Goal: Information Seeking & Learning: Learn about a topic

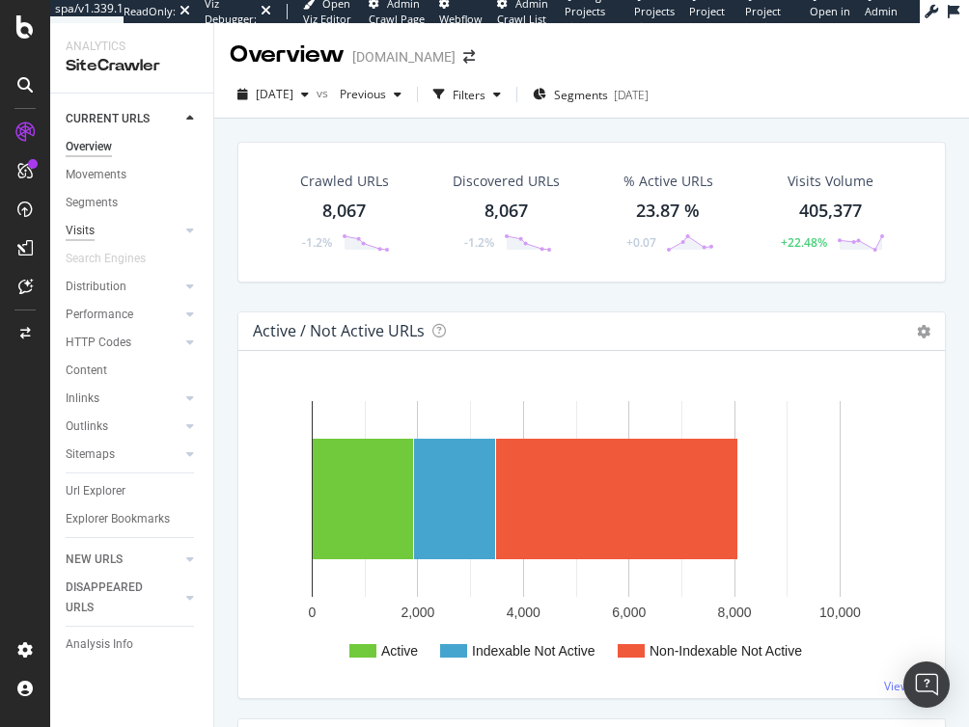
click at [82, 232] on div "Visits" at bounding box center [80, 231] width 29 height 20
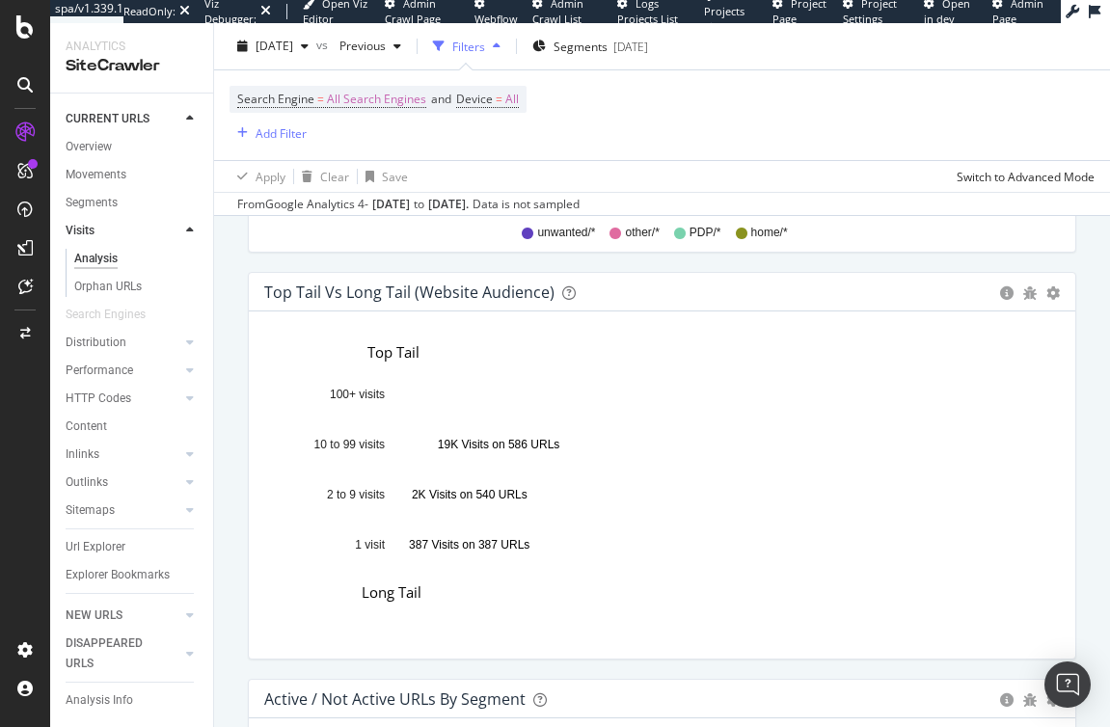
scroll to position [564, 798]
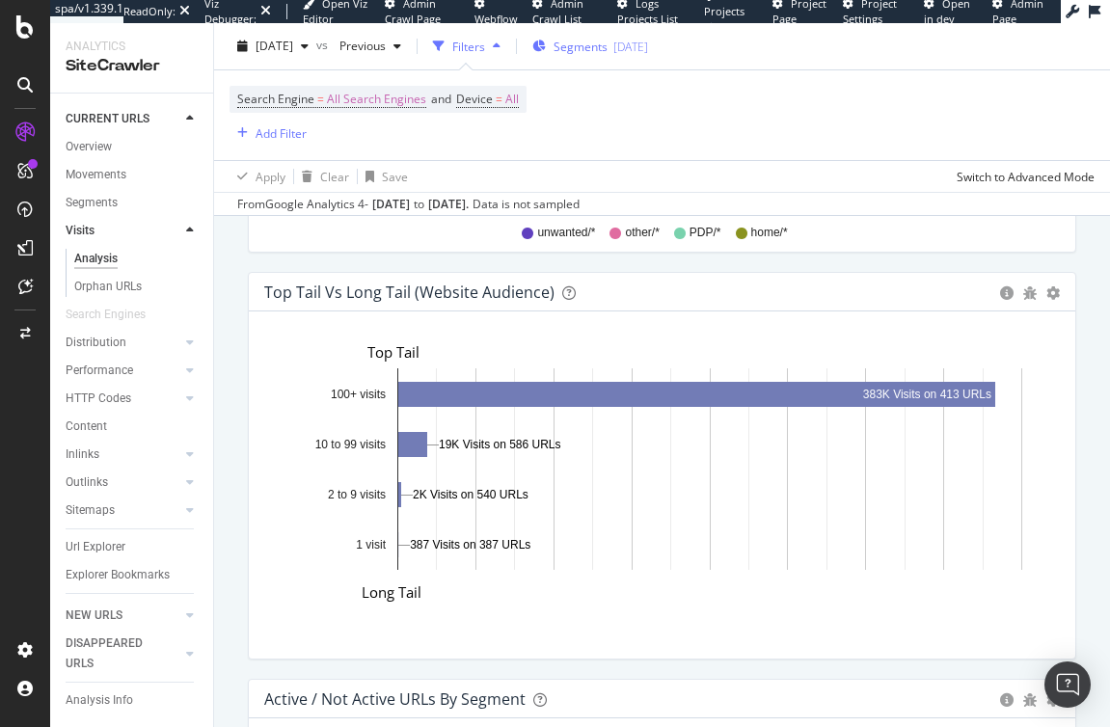
click at [608, 46] on span "Segments" at bounding box center [581, 46] width 54 height 16
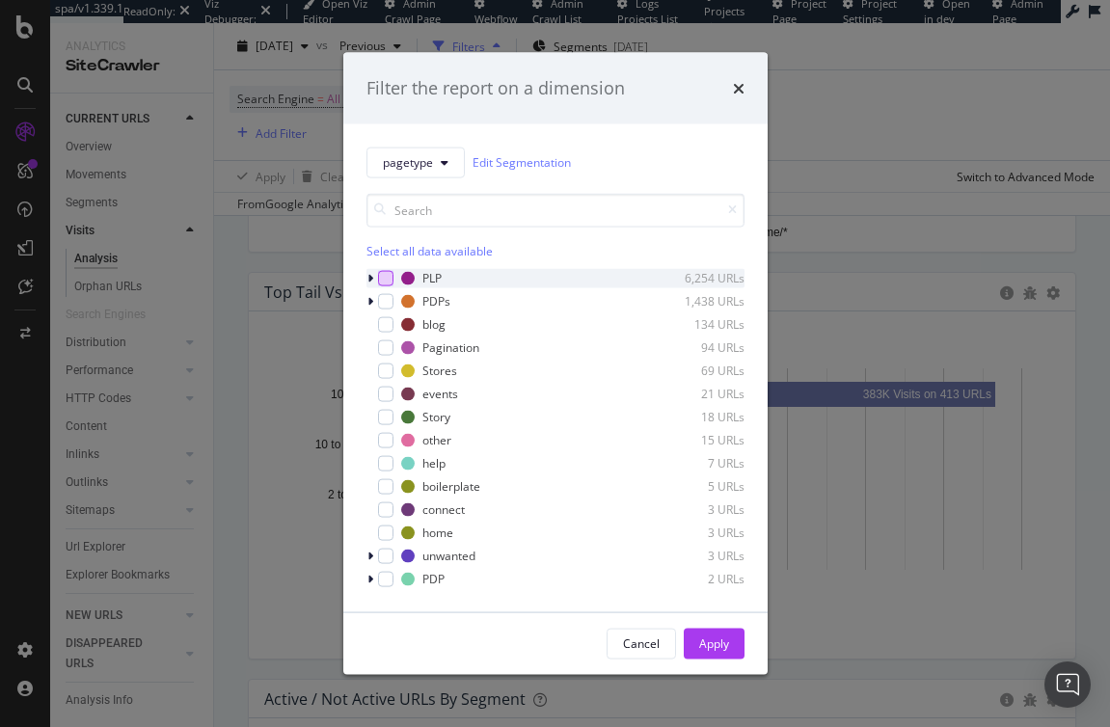
click at [388, 279] on div "modal" at bounding box center [385, 277] width 15 height 15
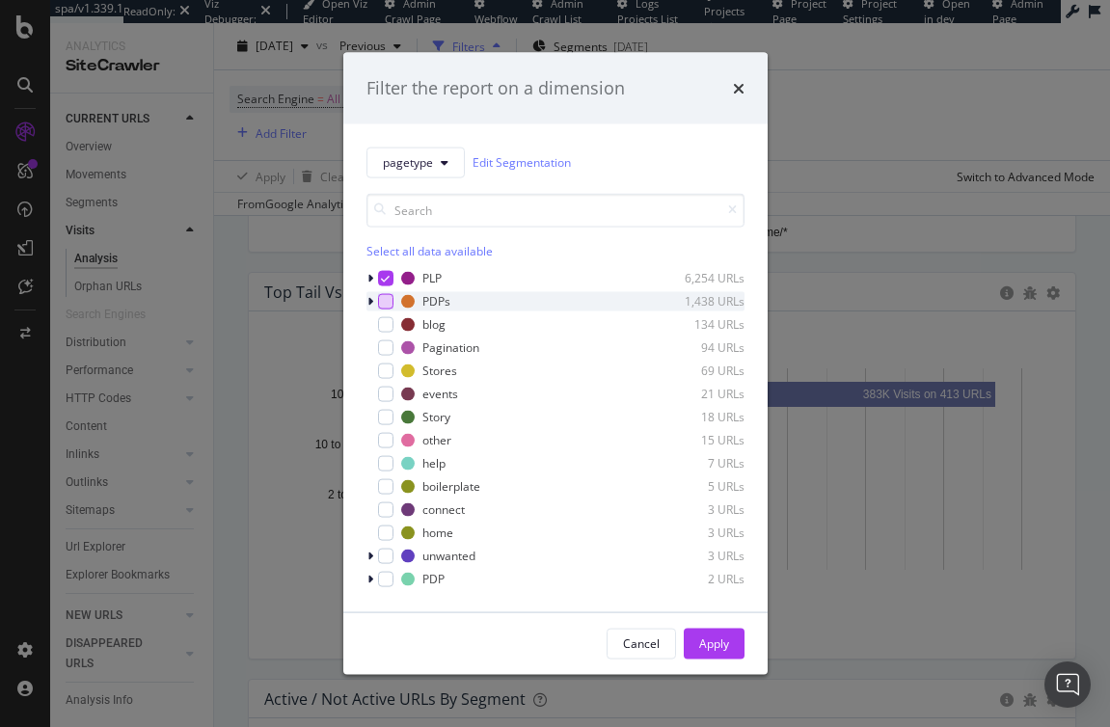
click at [388, 299] on div "modal" at bounding box center [385, 300] width 15 height 15
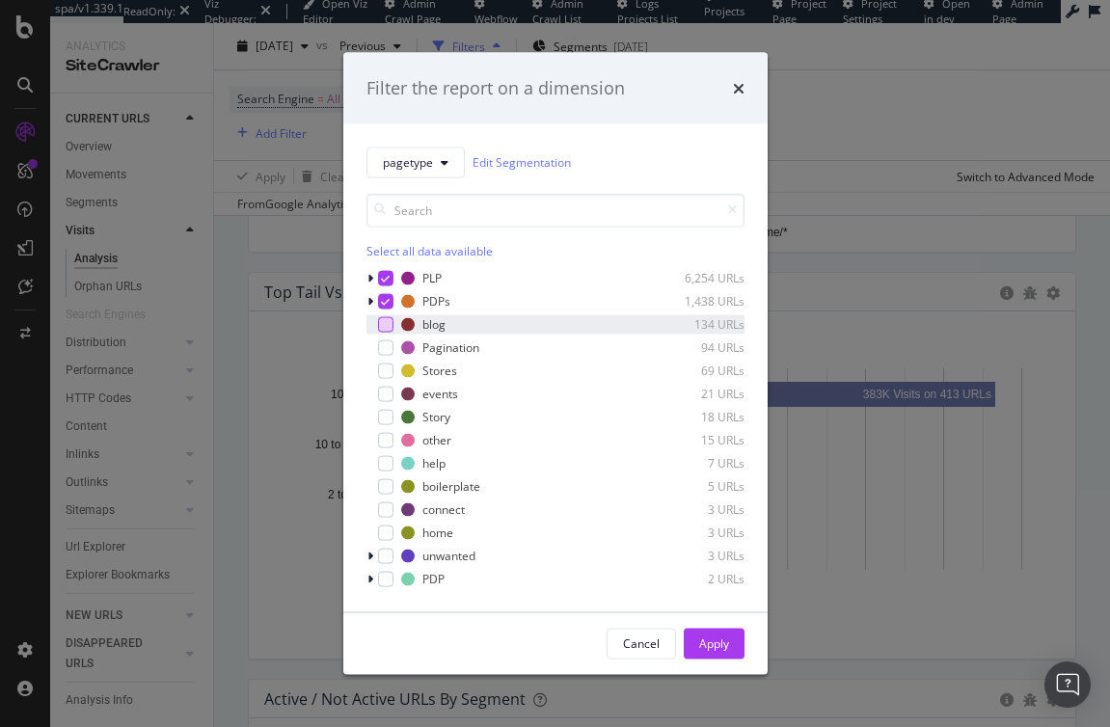
click at [388, 322] on div "modal" at bounding box center [385, 323] width 15 height 15
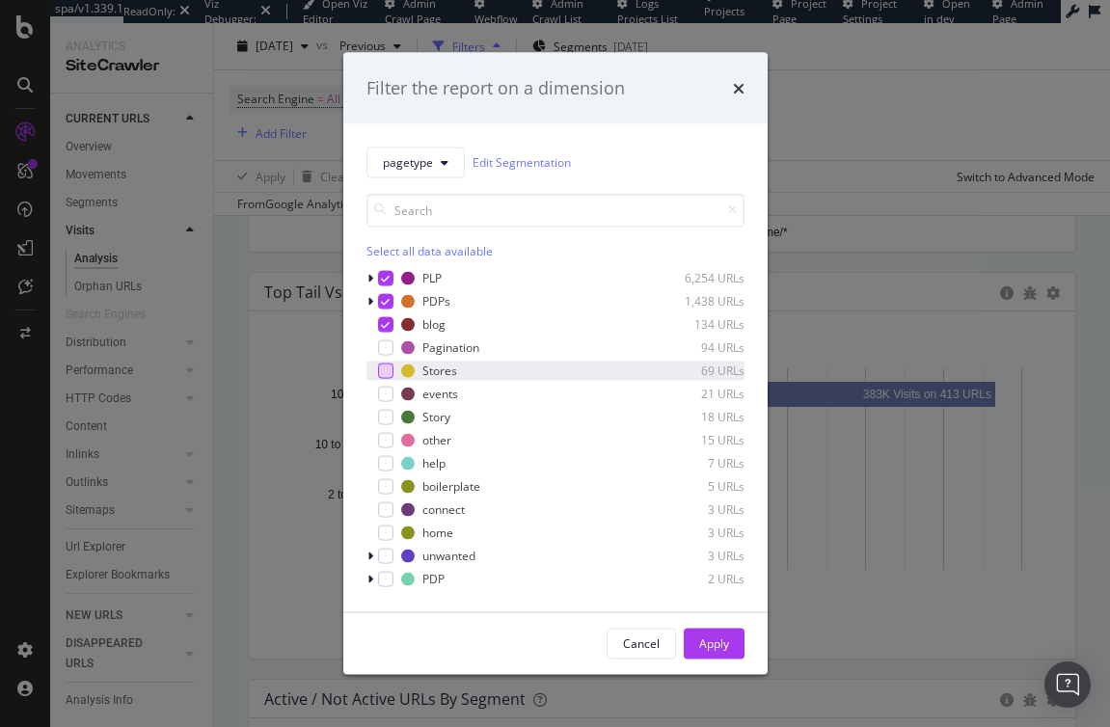
click at [385, 367] on div "modal" at bounding box center [385, 370] width 15 height 15
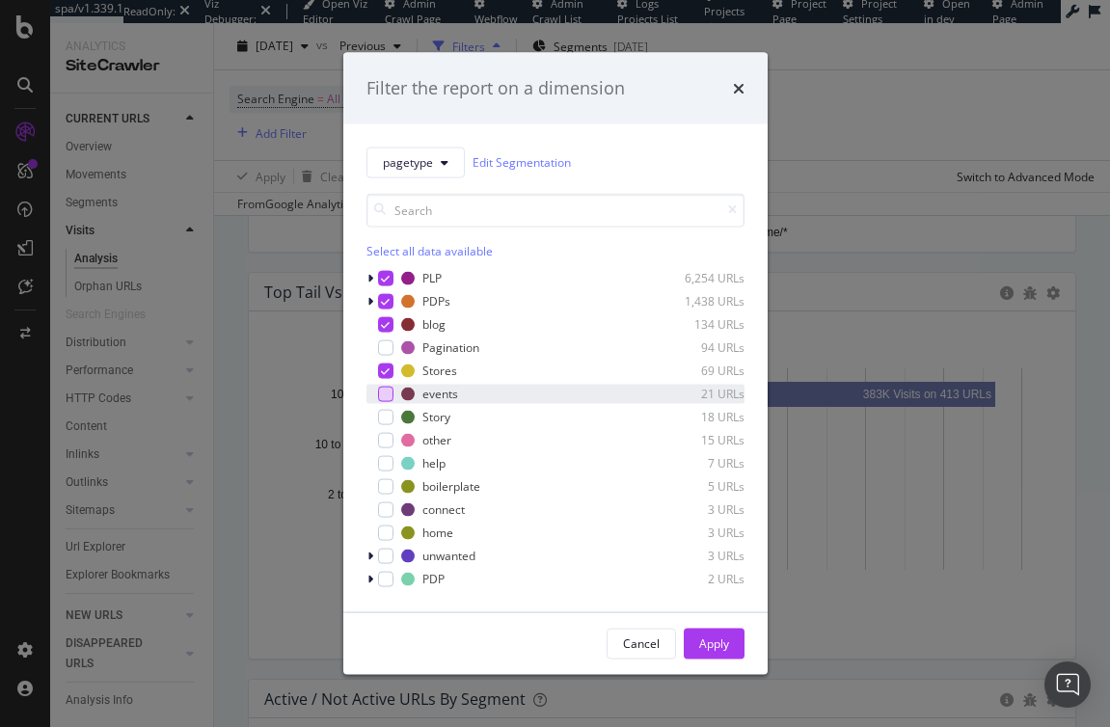
click at [389, 392] on div "modal" at bounding box center [385, 393] width 15 height 15
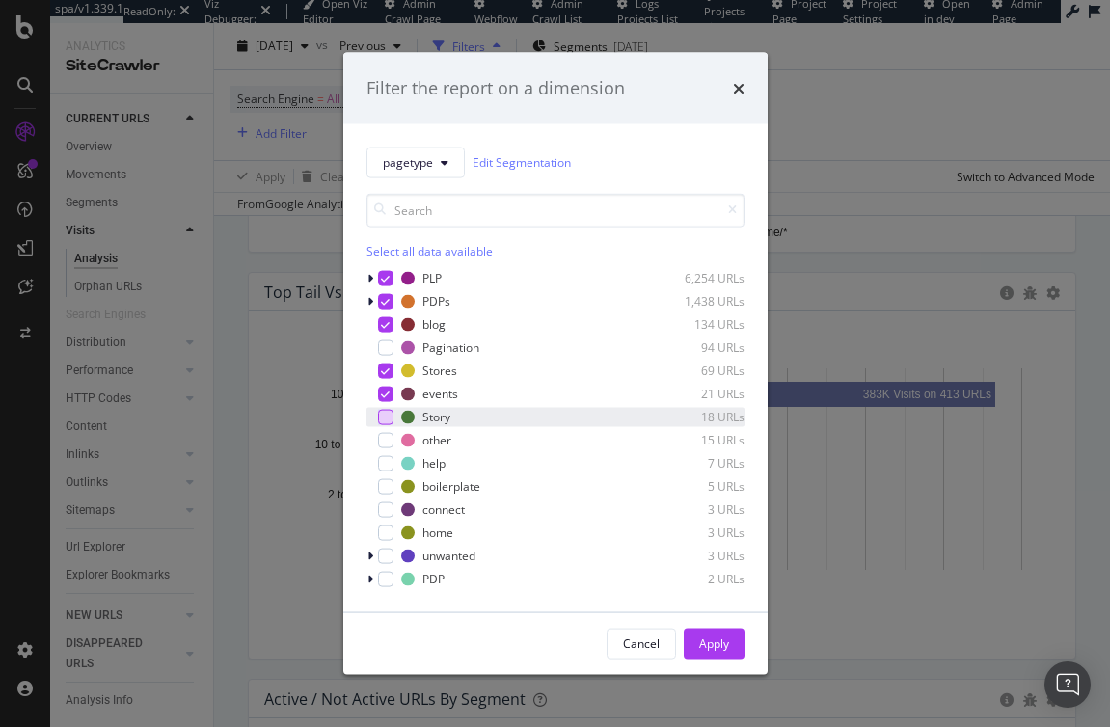
click at [389, 419] on div "modal" at bounding box center [385, 416] width 15 height 15
click at [716, 645] on div "Apply" at bounding box center [714, 644] width 30 height 16
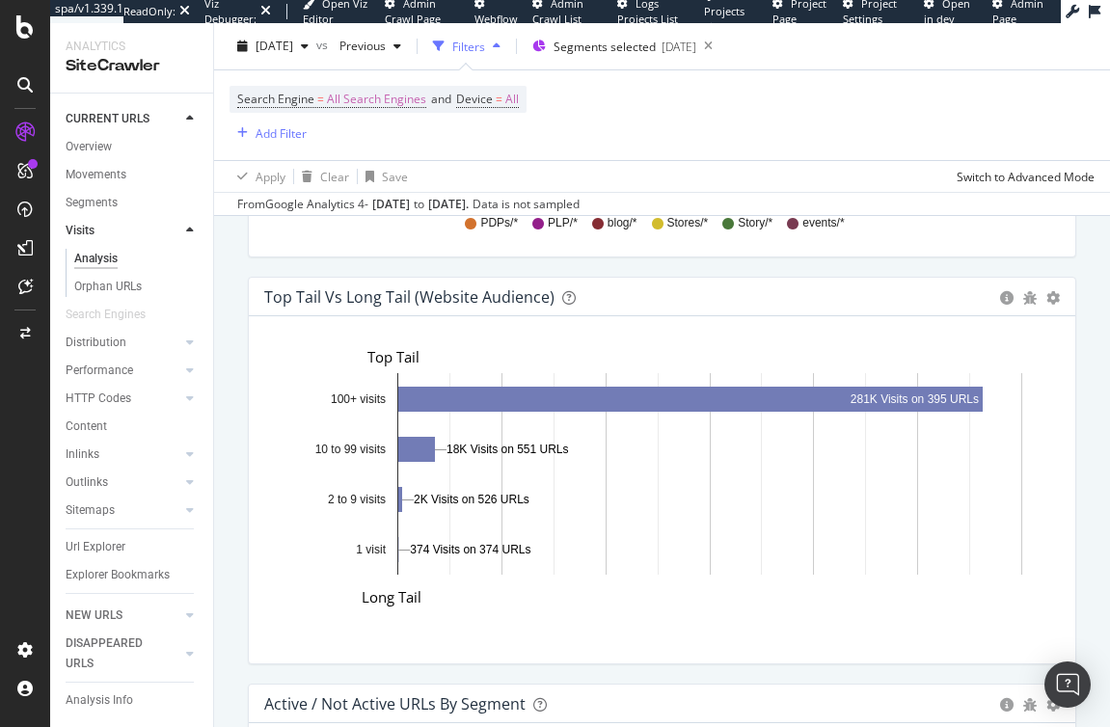
scroll to position [2176, 0]
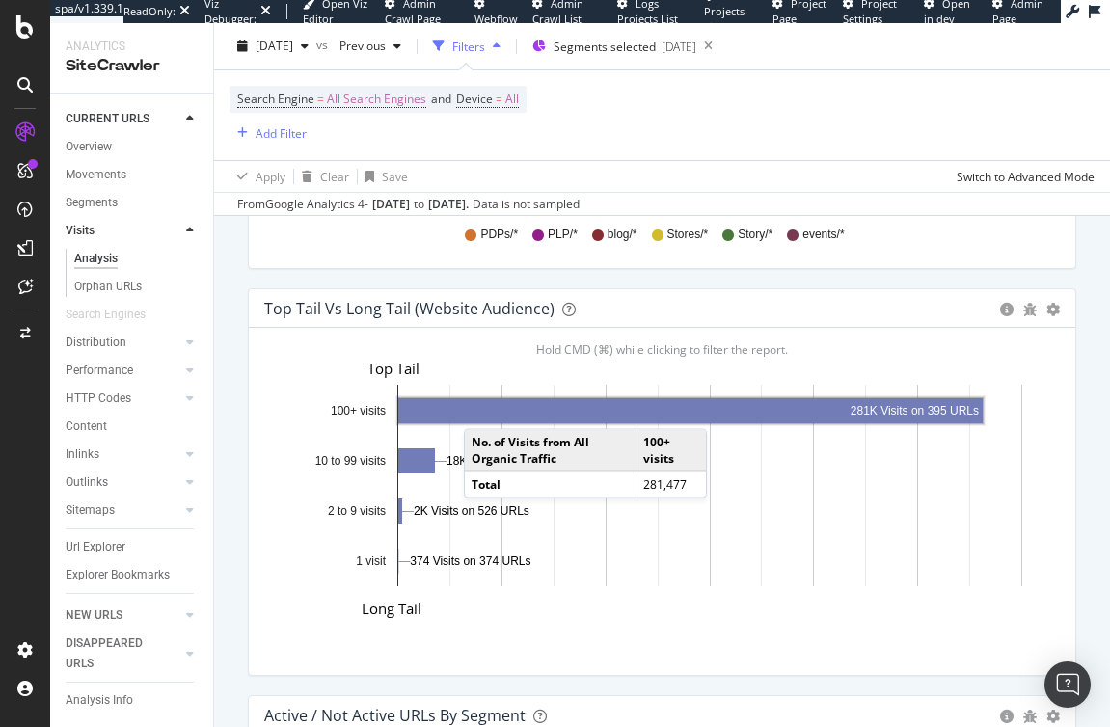
click at [483, 410] on rect "A chart." at bounding box center [690, 410] width 585 height 25
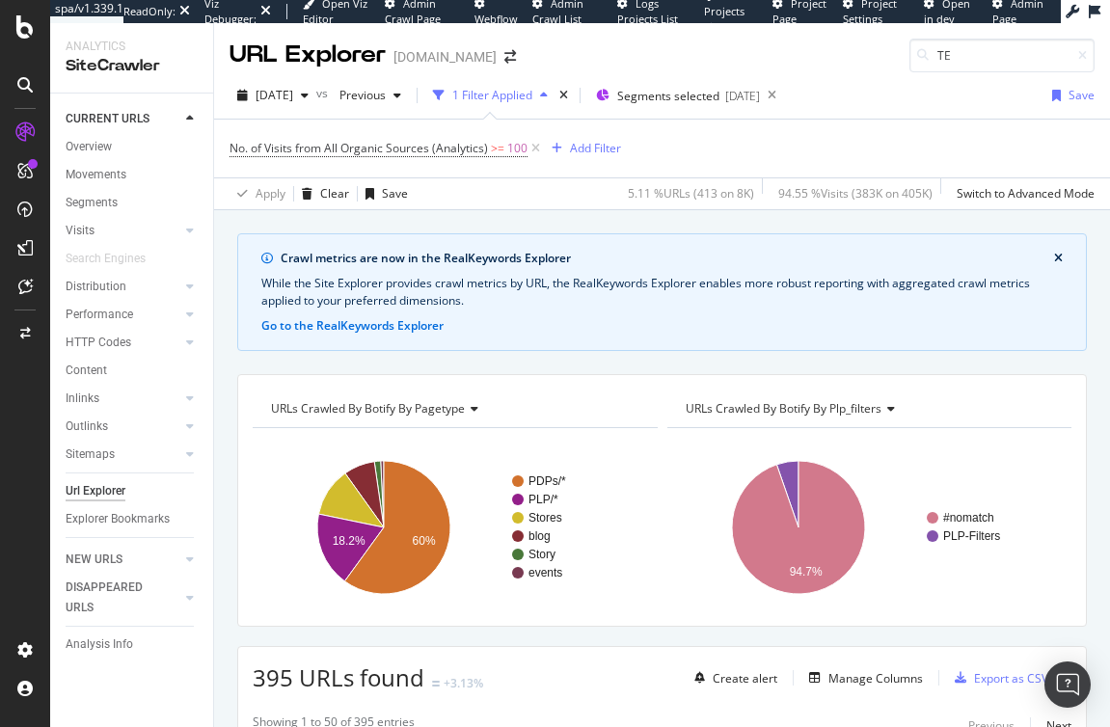
type input "T"
click at [532, 149] on icon at bounding box center [536, 148] width 16 height 19
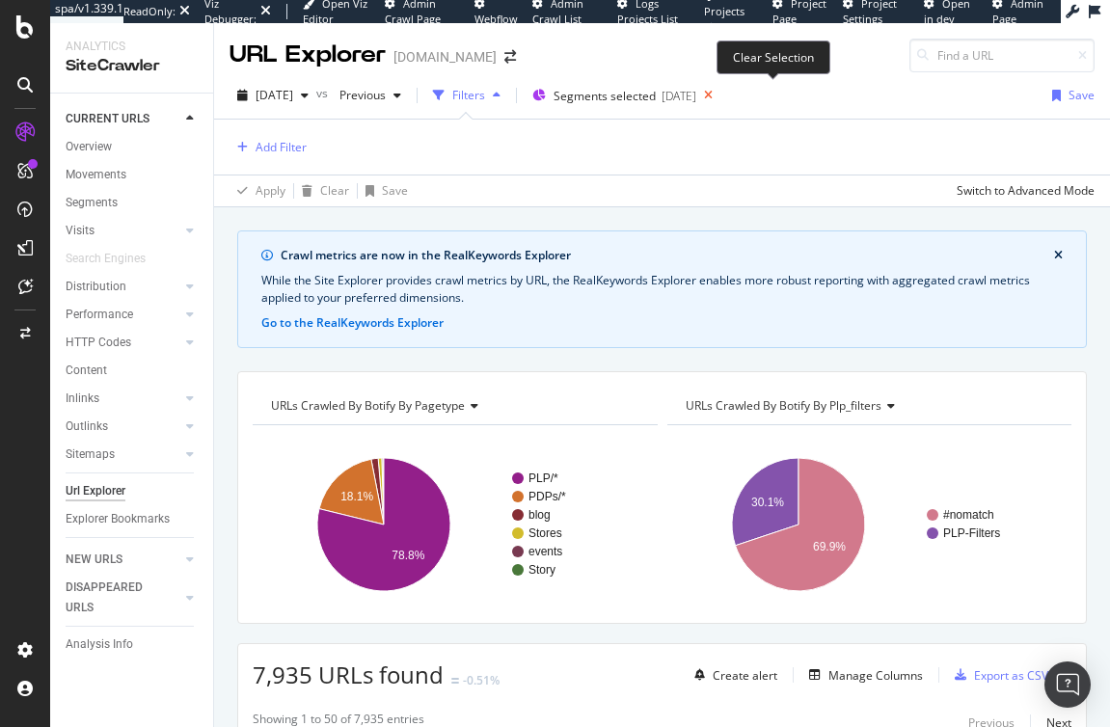
click at [721, 93] on icon at bounding box center [708, 95] width 24 height 27
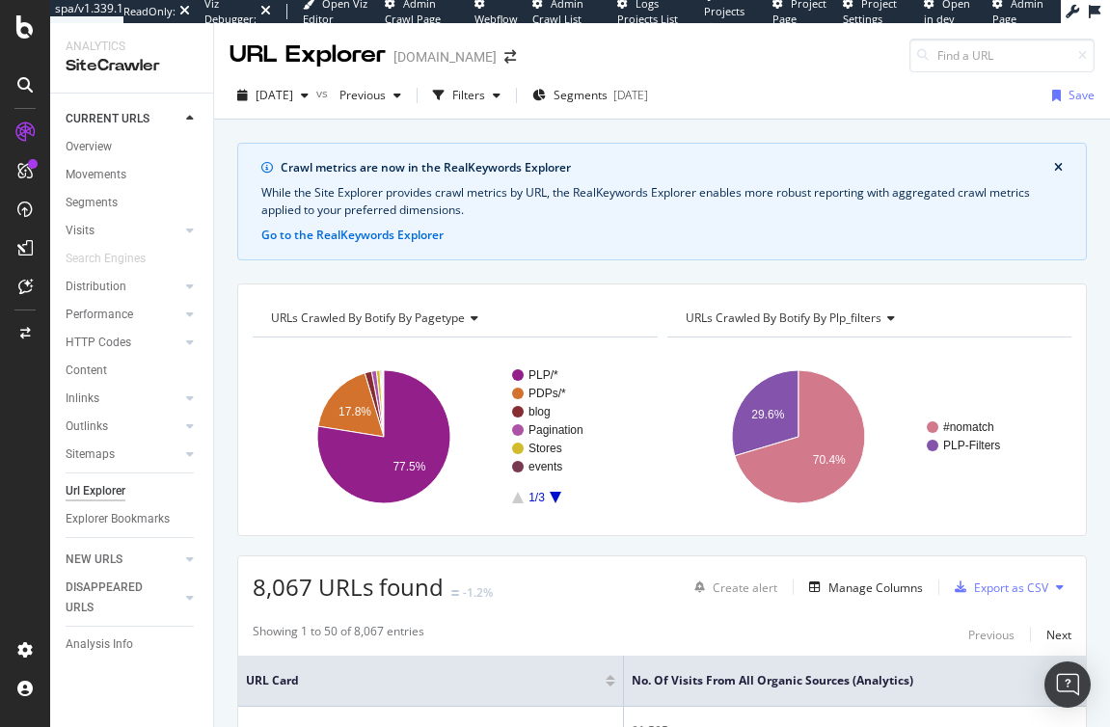
click at [558, 496] on icon "A chart." at bounding box center [556, 498] width 12 height 12
click at [519, 498] on icon "A chart." at bounding box center [518, 498] width 12 height 12
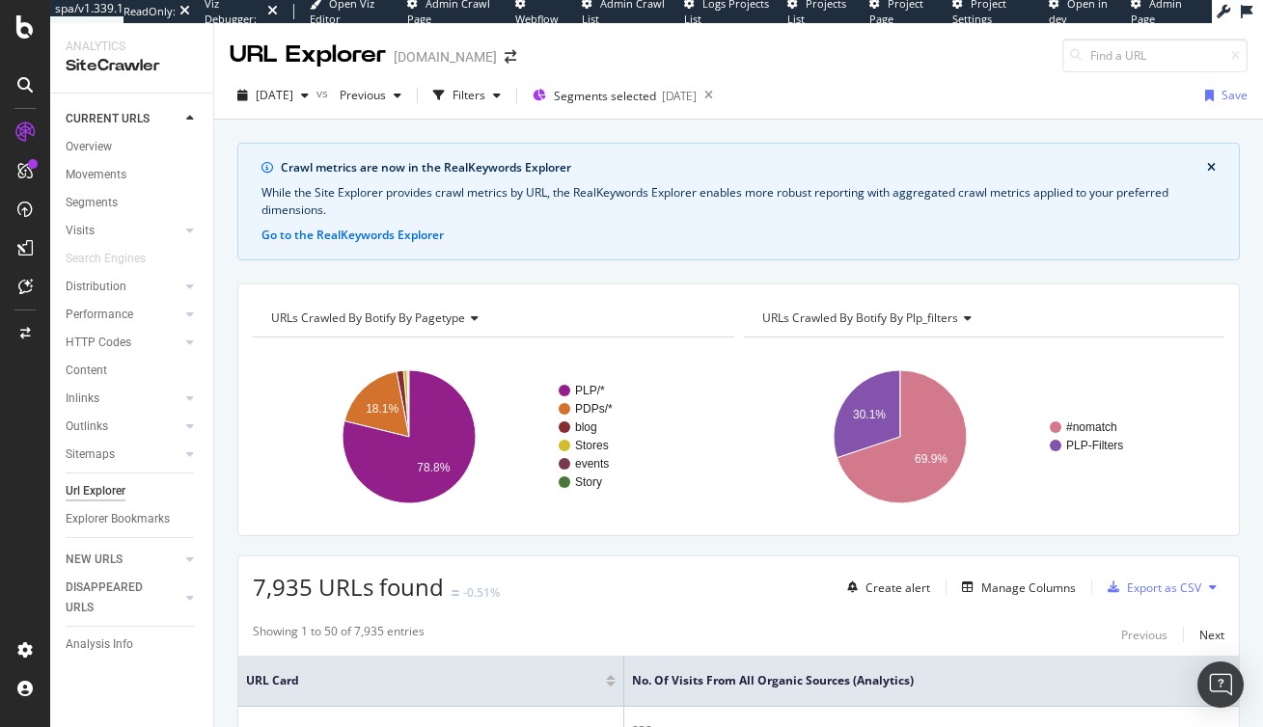
click at [475, 316] on icon at bounding box center [472, 319] width 14 height 12
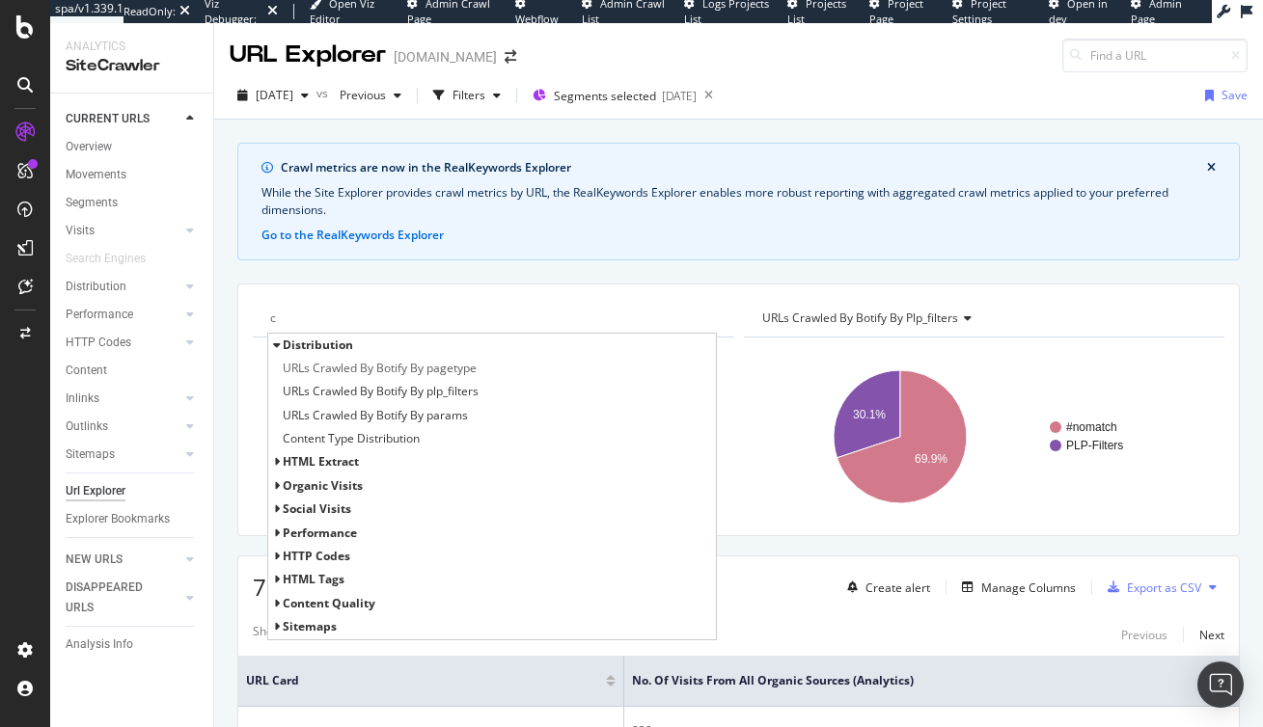
type input "c"
click at [273, 483] on icon at bounding box center [276, 486] width 7 height 12
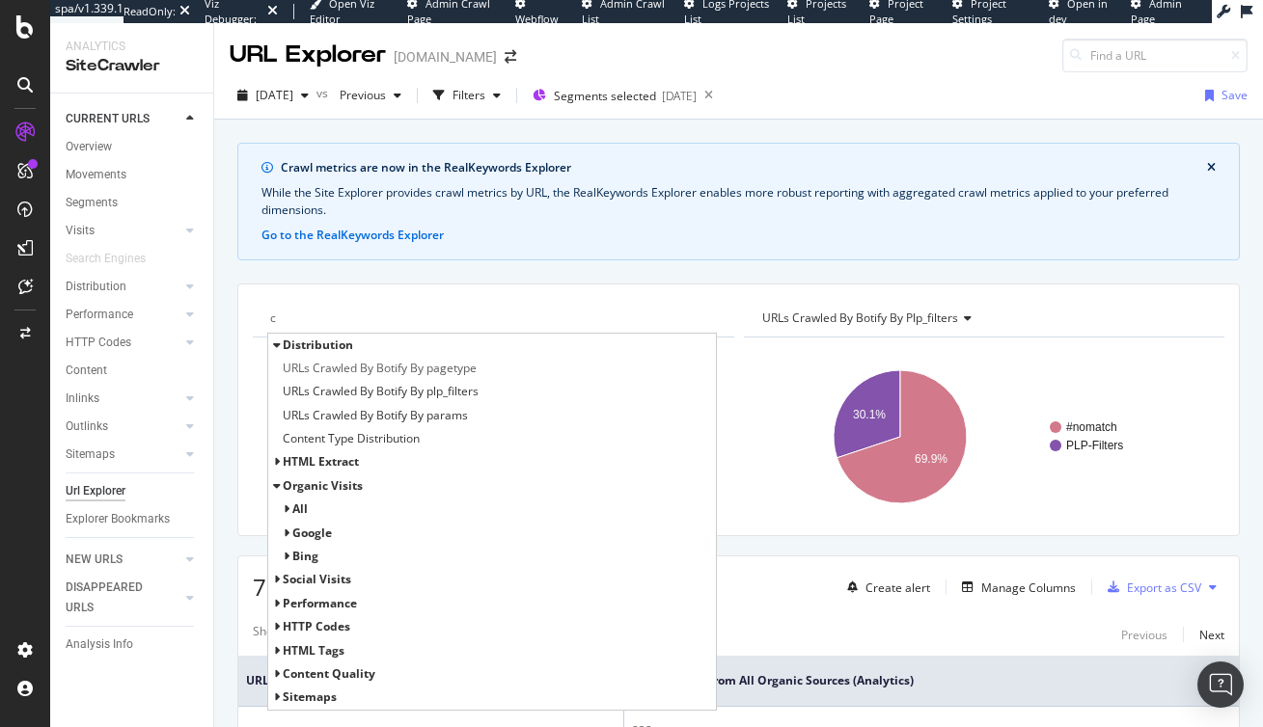
click at [286, 509] on icon at bounding box center [286, 510] width 7 height 12
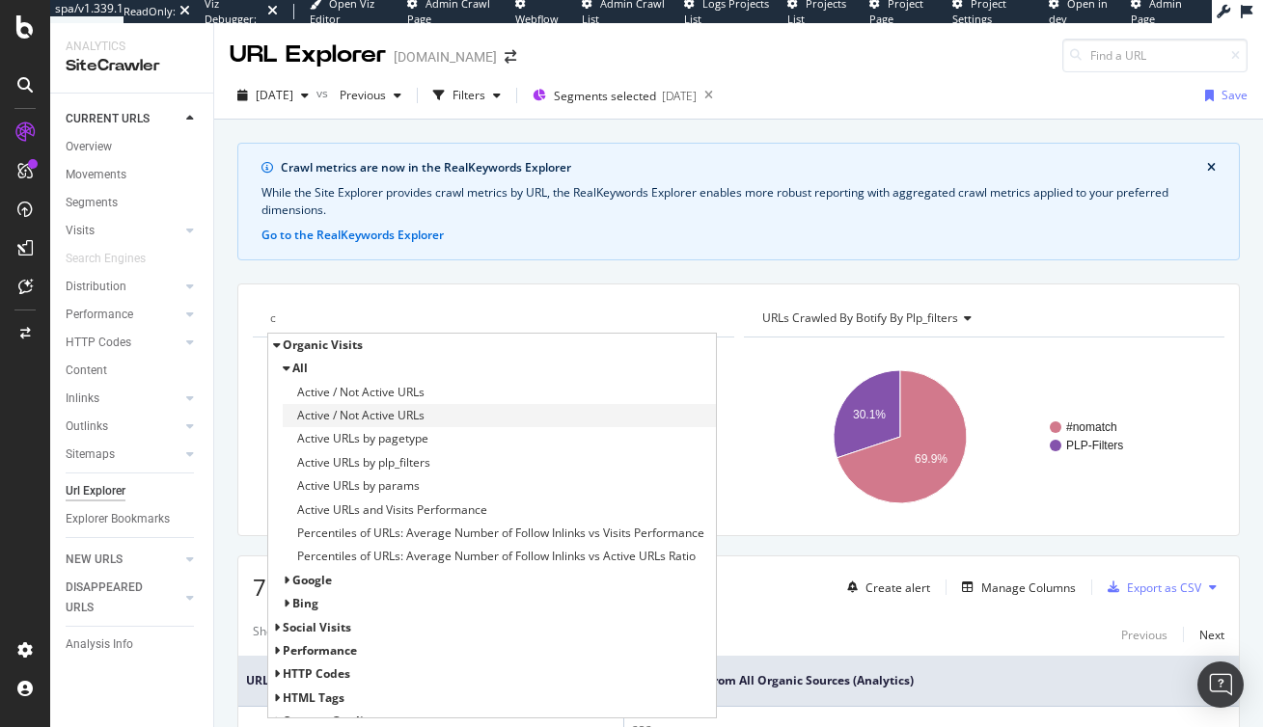
scroll to position [137, 0]
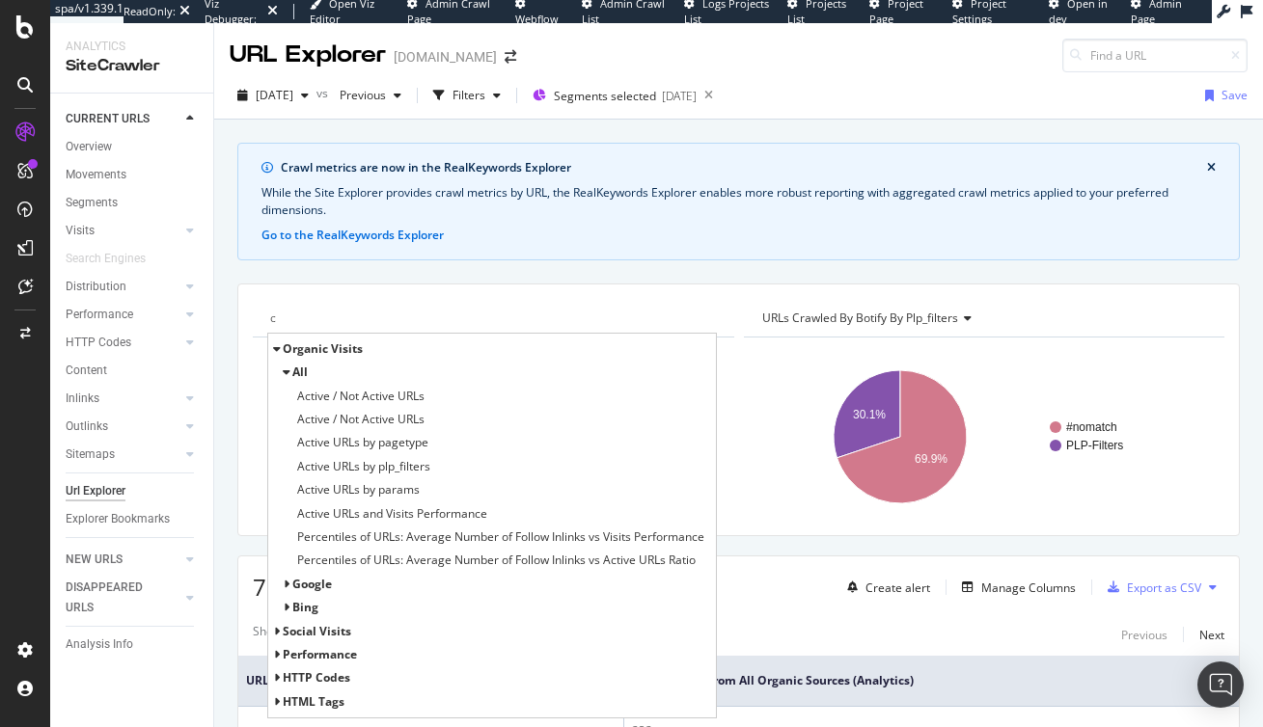
click at [289, 586] on div "google" at bounding box center [492, 584] width 448 height 23
click at [287, 582] on icon at bounding box center [286, 585] width 7 height 12
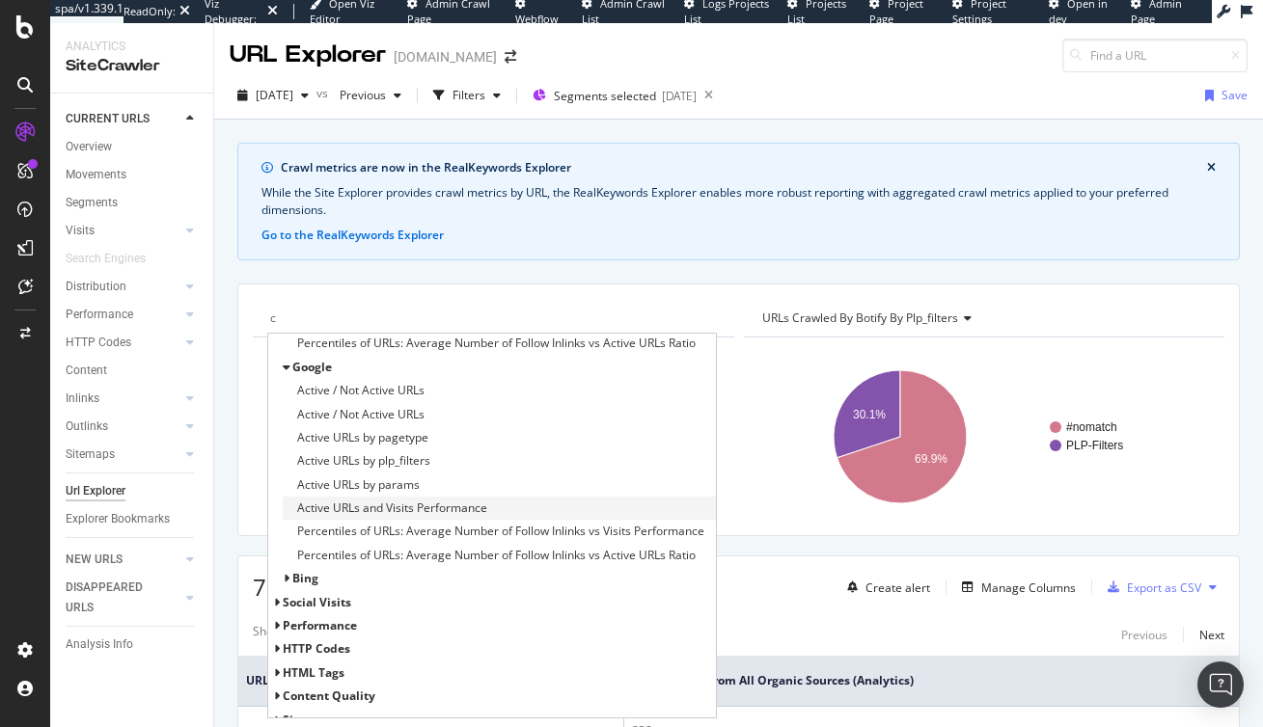
scroll to position [369, 0]
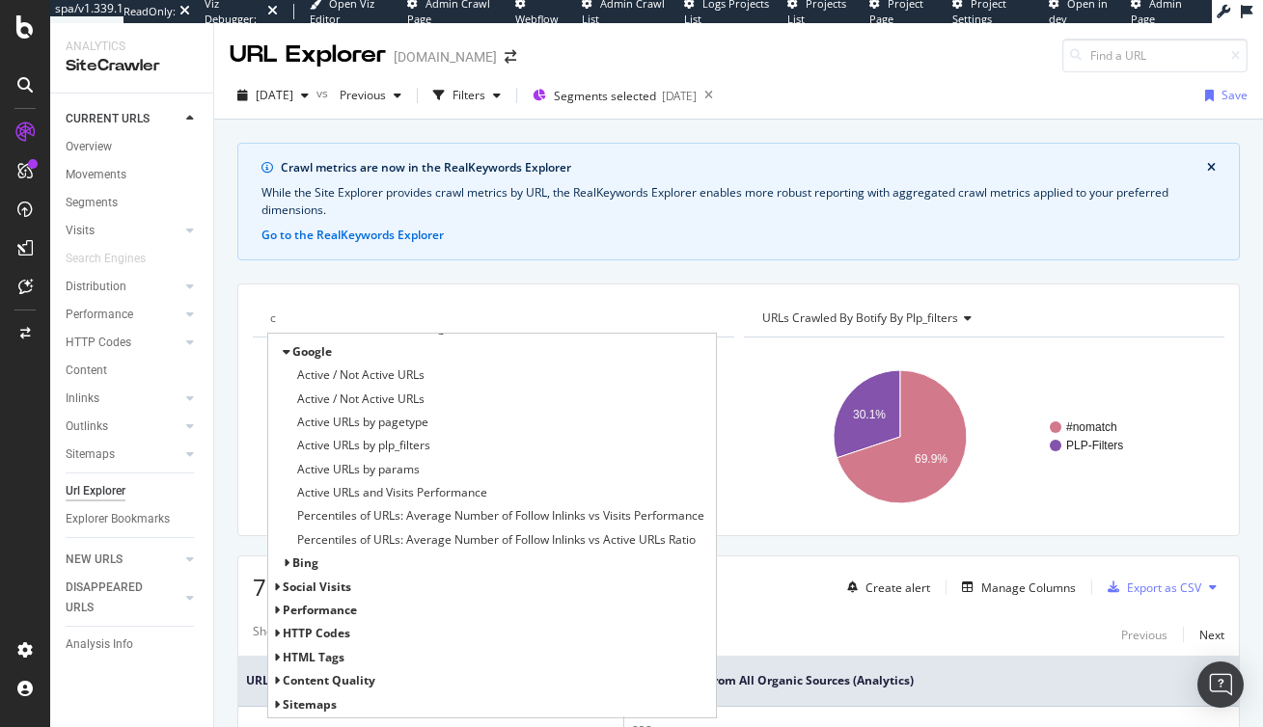
click at [276, 611] on icon at bounding box center [276, 611] width 7 height 12
click at [278, 612] on icon at bounding box center [276, 611] width 7 height 12
click at [366, 492] on span "Active URLs and Visits Performance" at bounding box center [392, 492] width 190 height 19
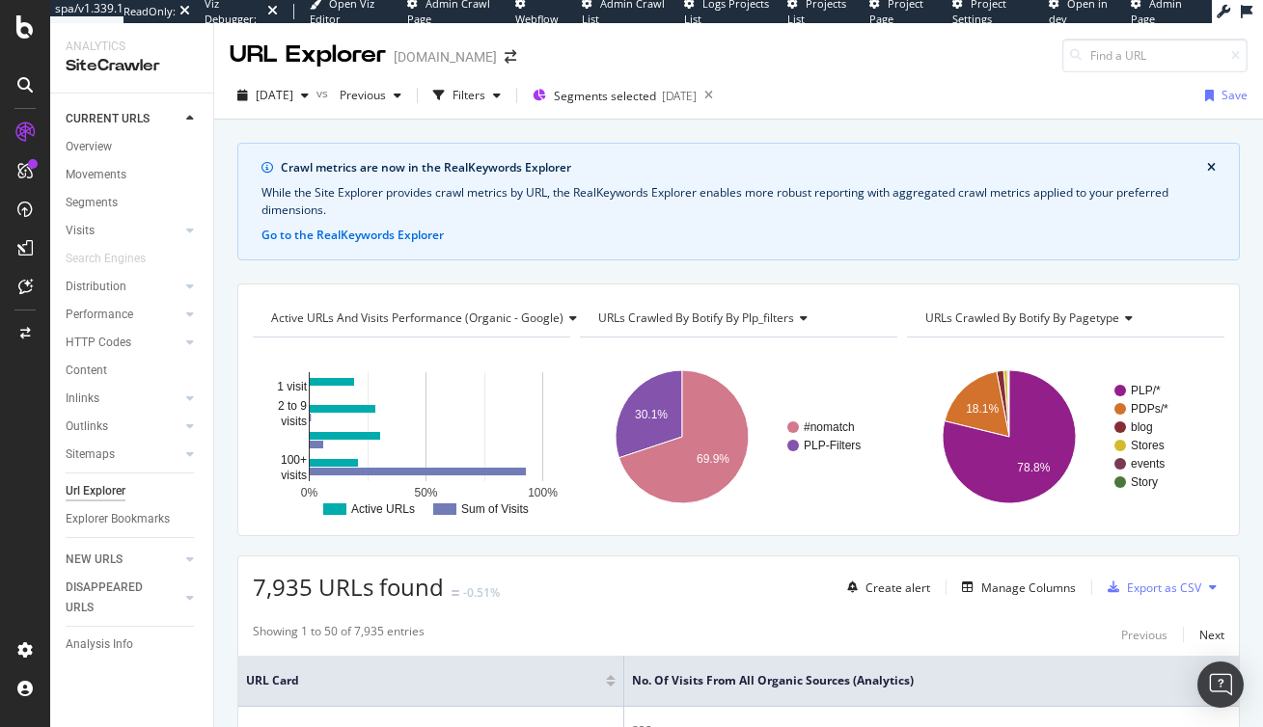
click at [569, 316] on icon at bounding box center [570, 319] width 14 height 12
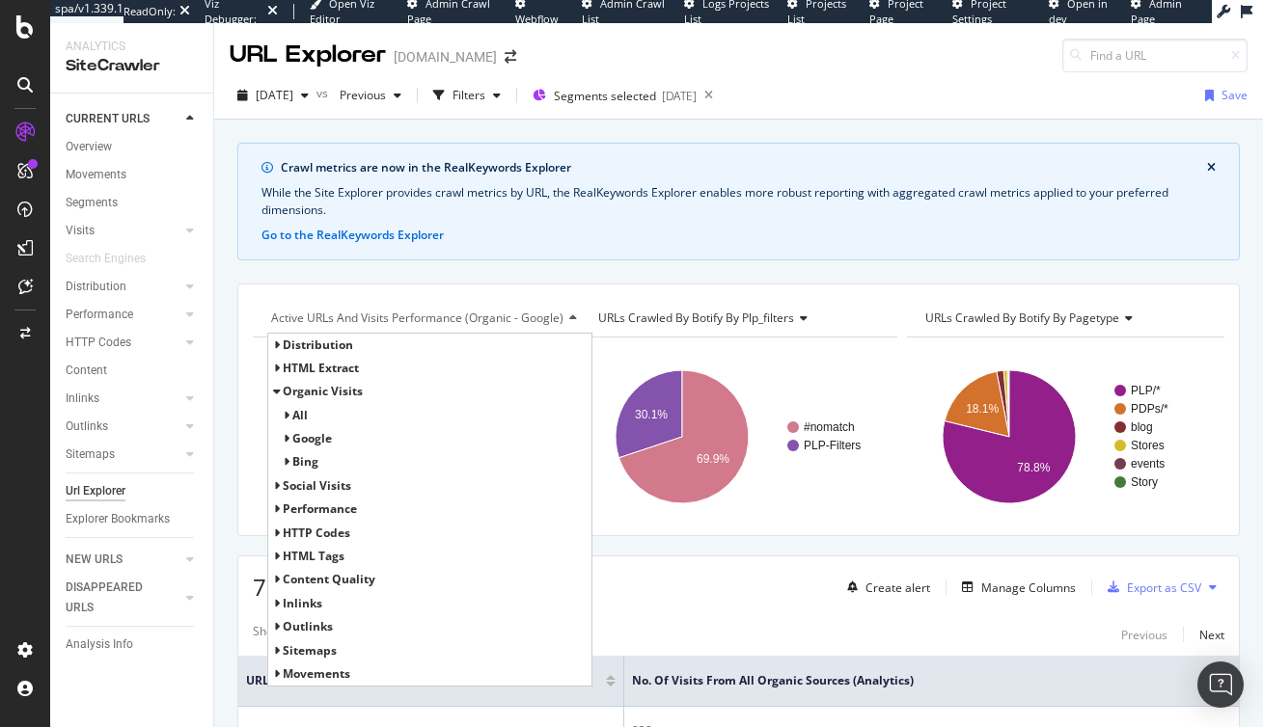
click at [297, 414] on span "all" at bounding box center [299, 415] width 15 height 16
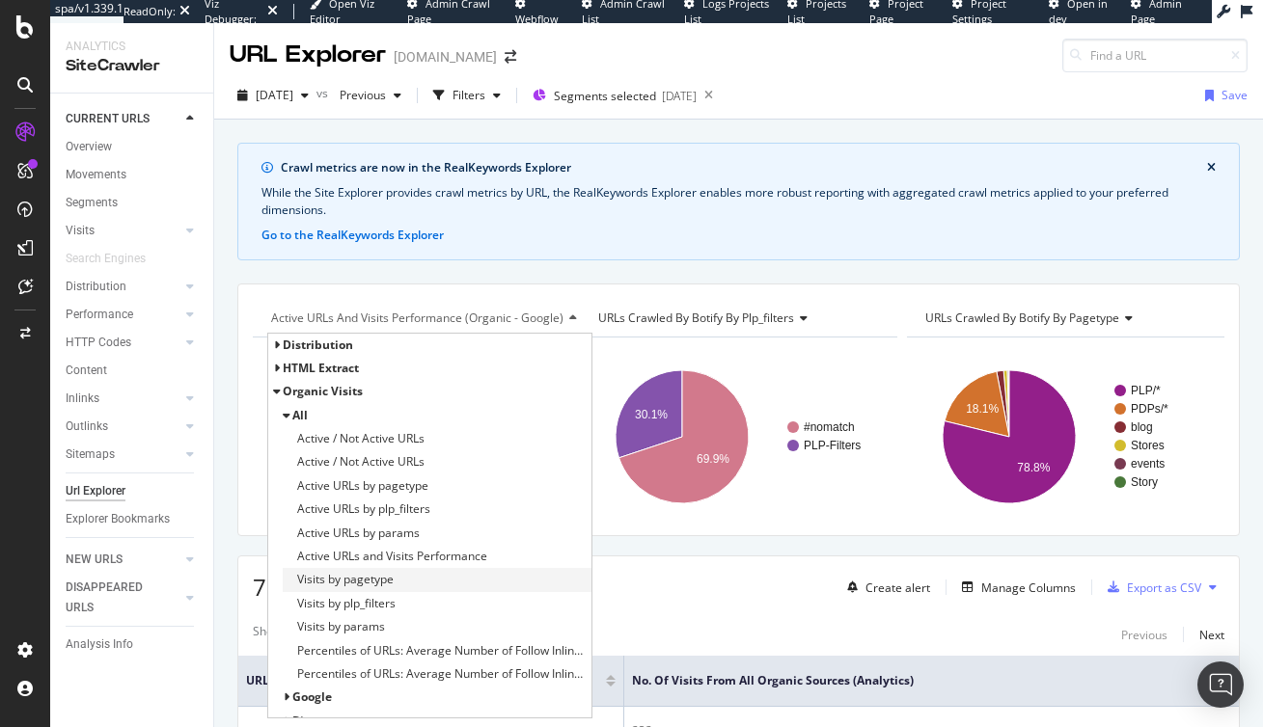
click at [321, 583] on span "Visits by pagetype" at bounding box center [345, 579] width 96 height 19
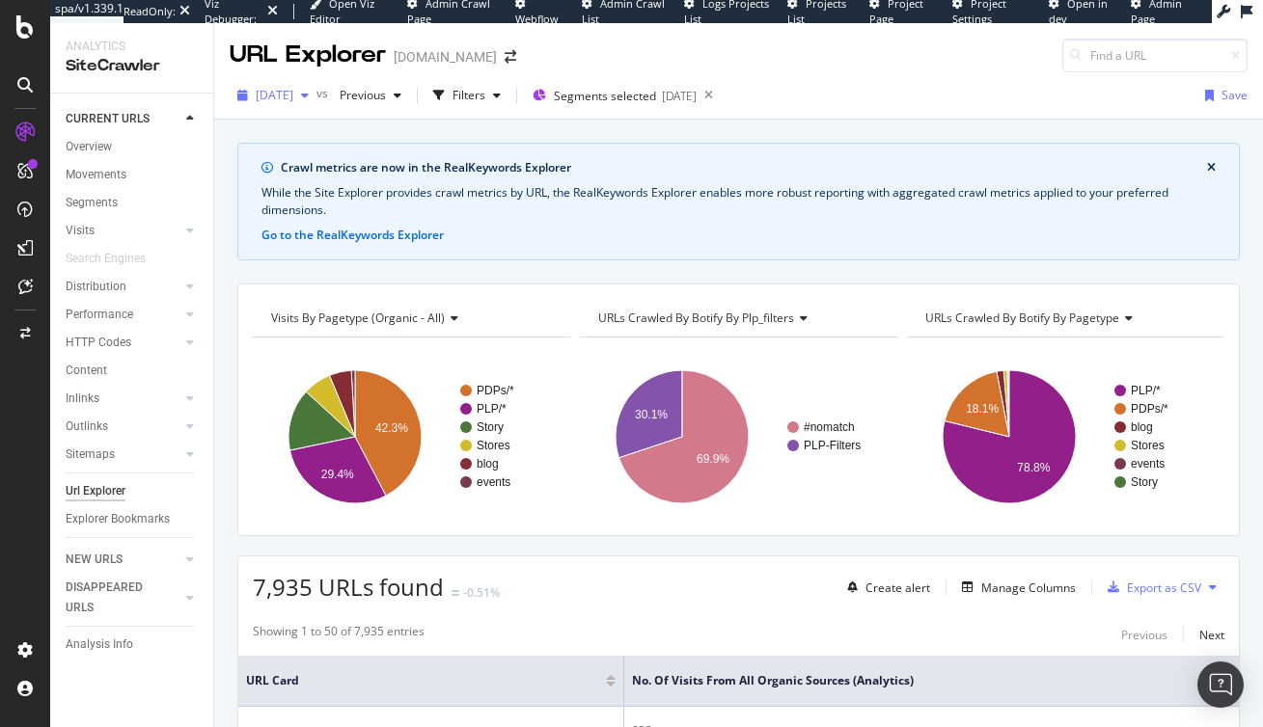
click at [293, 95] on span "2025 Aug. 10th" at bounding box center [275, 95] width 38 height 16
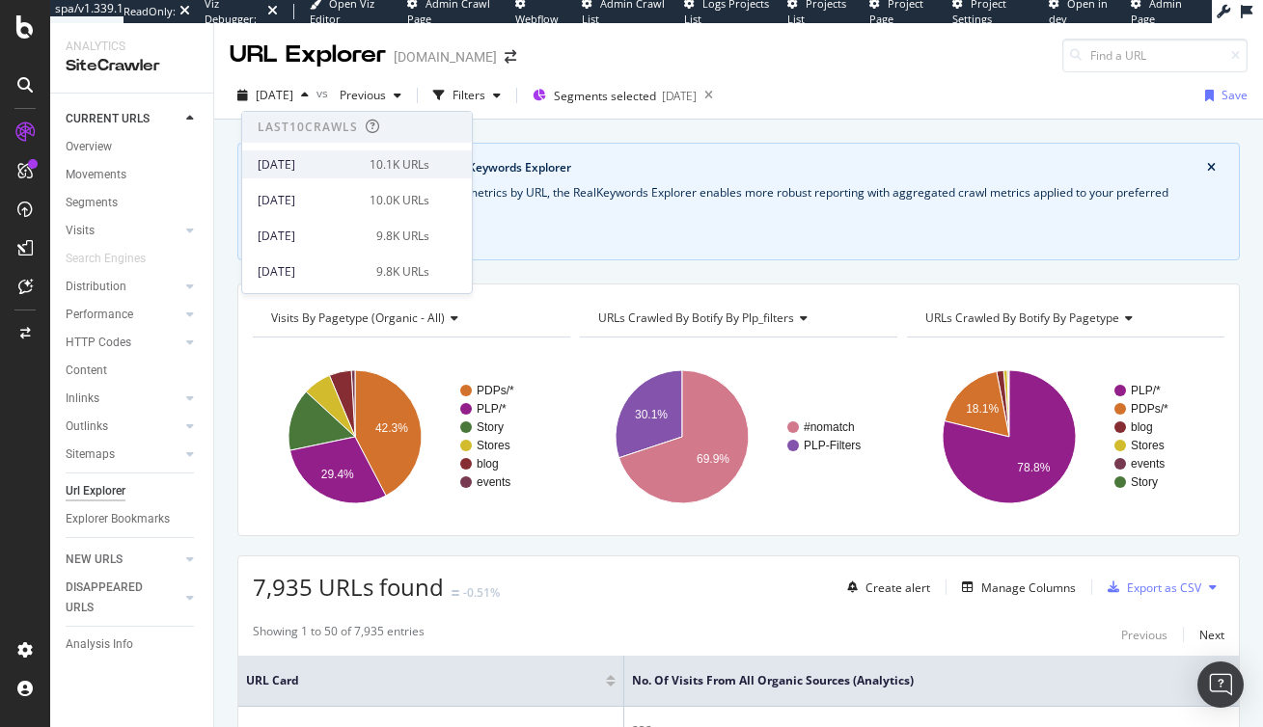
click at [300, 162] on div "2025 Oct. 12th" at bounding box center [308, 164] width 100 height 17
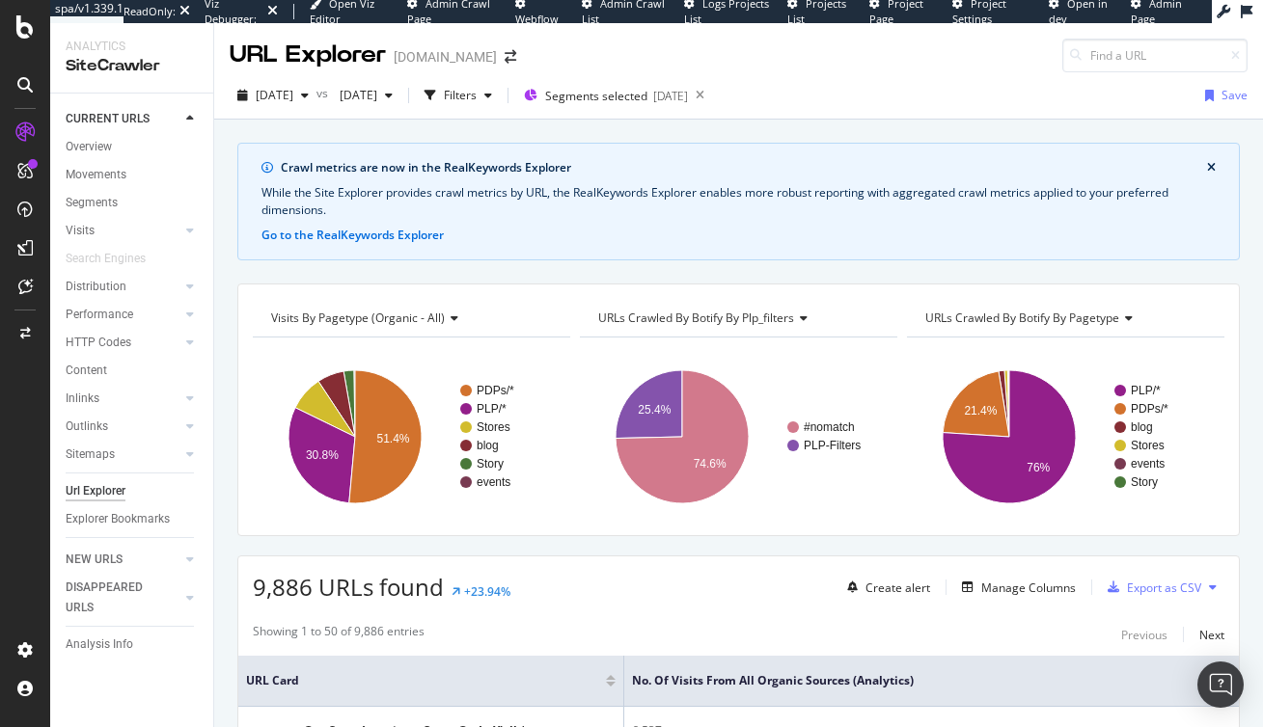
click at [968, 166] on icon "close banner" at bounding box center [1211, 168] width 9 height 12
